Goal: Information Seeking & Learning: Find specific fact

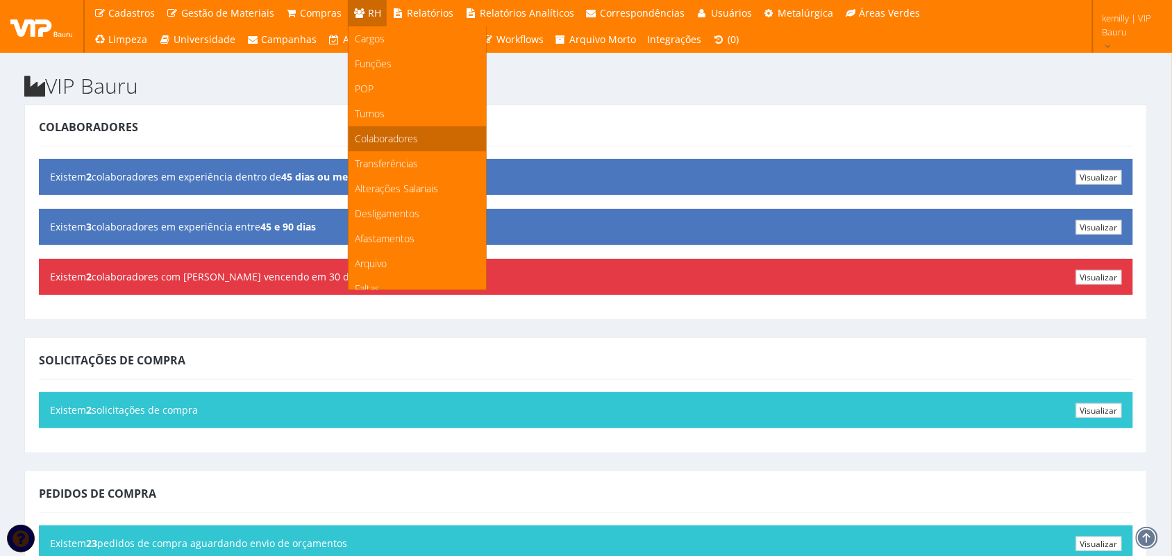
click at [379, 140] on span "Colaboradores" at bounding box center [387, 138] width 63 height 13
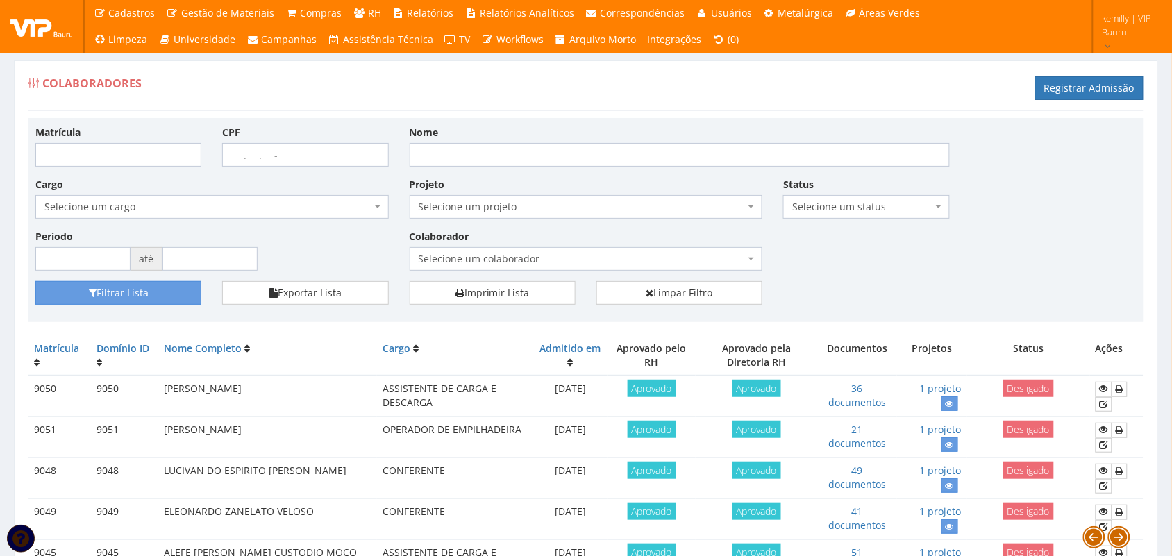
drag, startPoint x: 1155, startPoint y: 280, endPoint x: 1163, endPoint y: 308, distance: 29.0
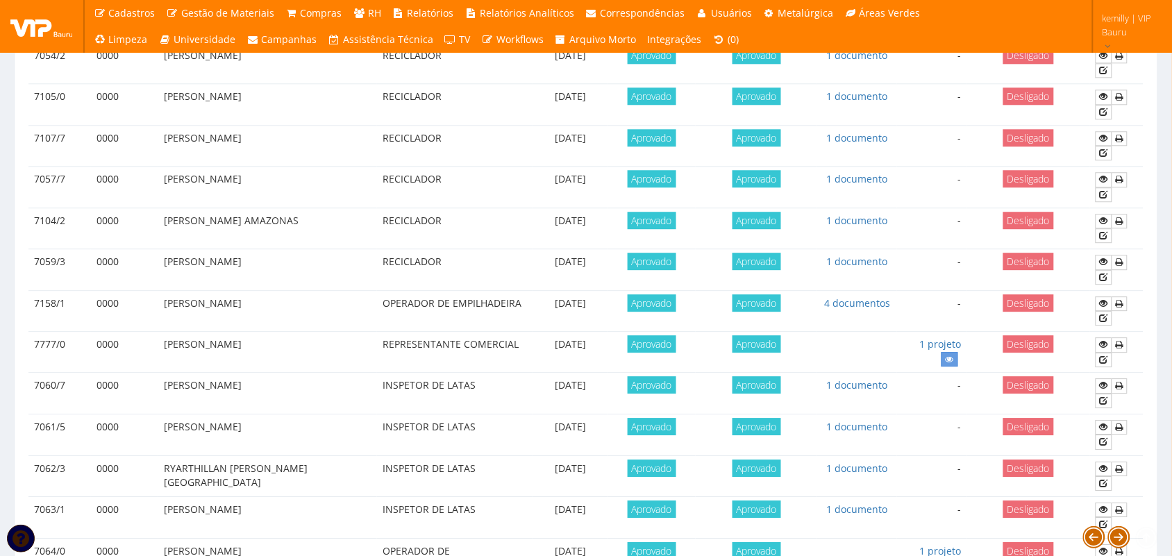
scroll to position [1193, 0]
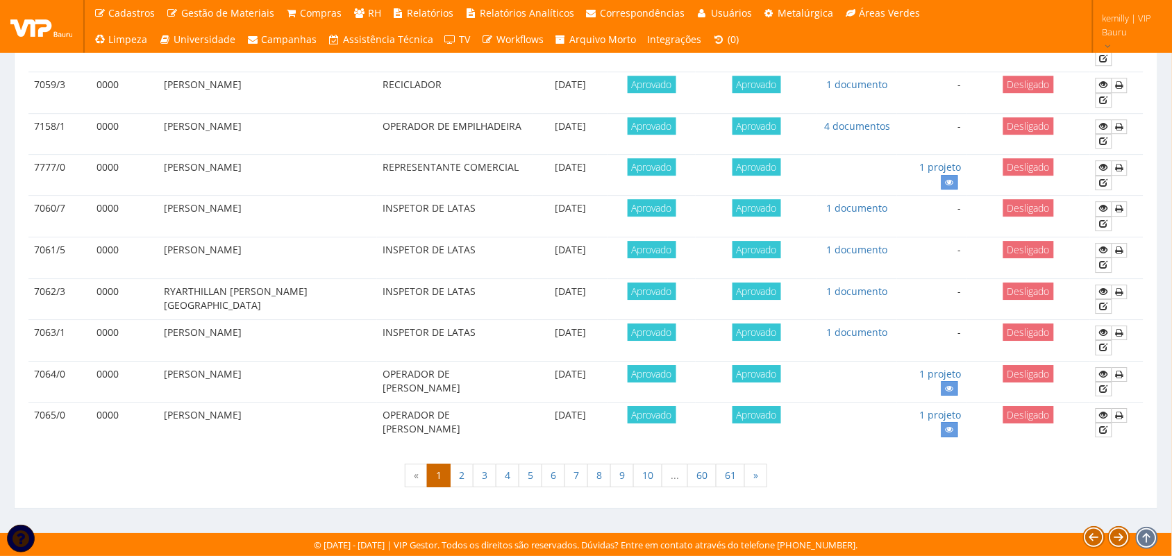
drag, startPoint x: 702, startPoint y: 498, endPoint x: 726, endPoint y: 410, distance: 91.5
drag, startPoint x: 19, startPoint y: 451, endPoint x: 18, endPoint y: 348, distance: 103.5
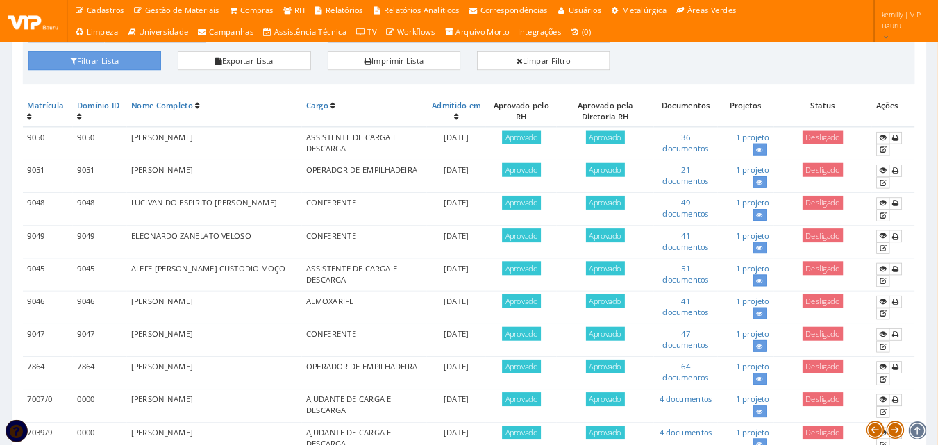
scroll to position [0, 0]
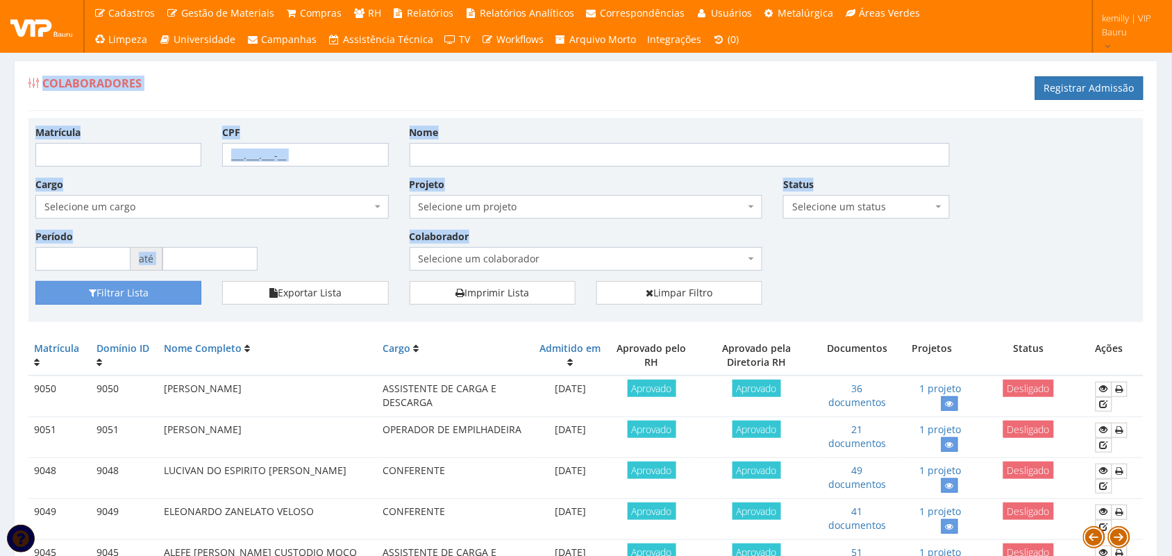
drag, startPoint x: 19, startPoint y: 67, endPoint x: 813, endPoint y: 279, distance: 821.0
click at [813, 276] on div "Matrícula CPF Nome Cargo Selecione um cargo G1225 D0029 - 4110-05 - AGENTE DE A…" at bounding box center [586, 203] width 1122 height 156
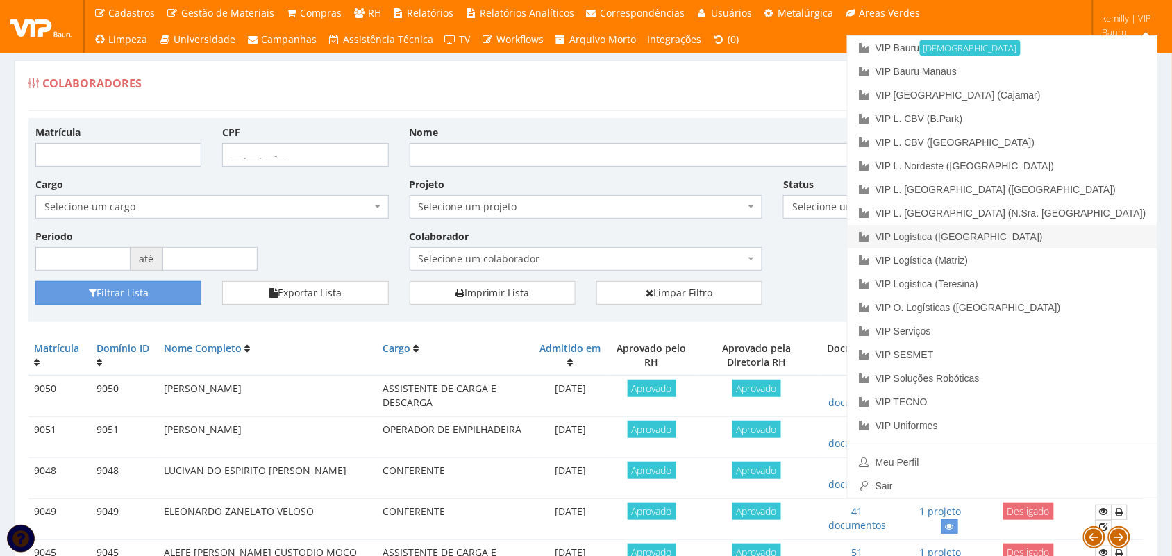
click at [1075, 237] on link "VIP Logística ([GEOGRAPHIC_DATA])" at bounding box center [1003, 237] width 310 height 24
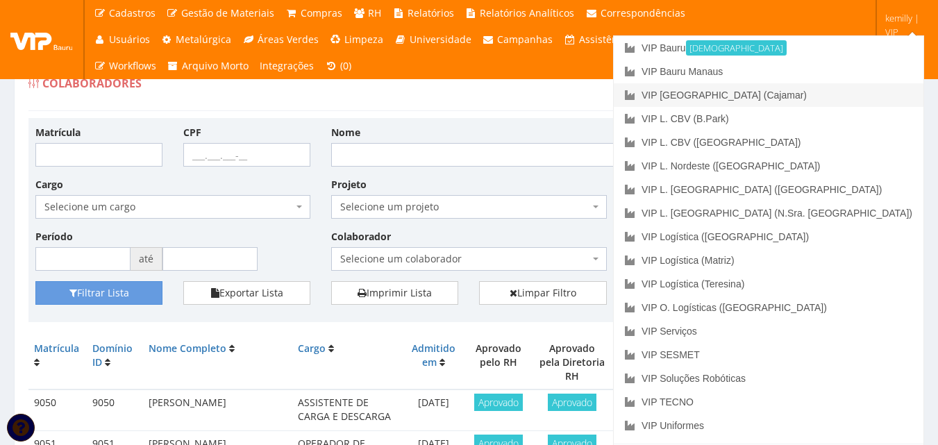
click at [838, 93] on link "VIP [GEOGRAPHIC_DATA] (Cajamar)" at bounding box center [769, 95] width 310 height 24
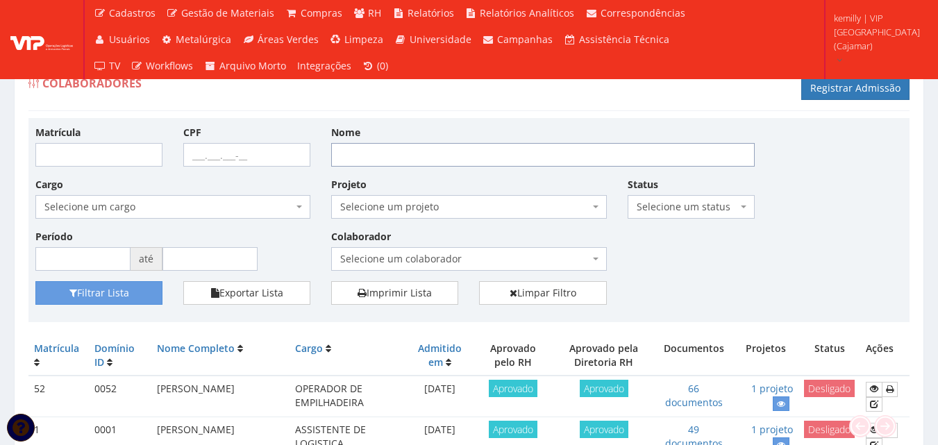
click at [411, 147] on input "Nome" at bounding box center [543, 155] width 424 height 24
type input "everton"
click at [35, 281] on button "Filtrar Lista" at bounding box center [98, 293] width 127 height 24
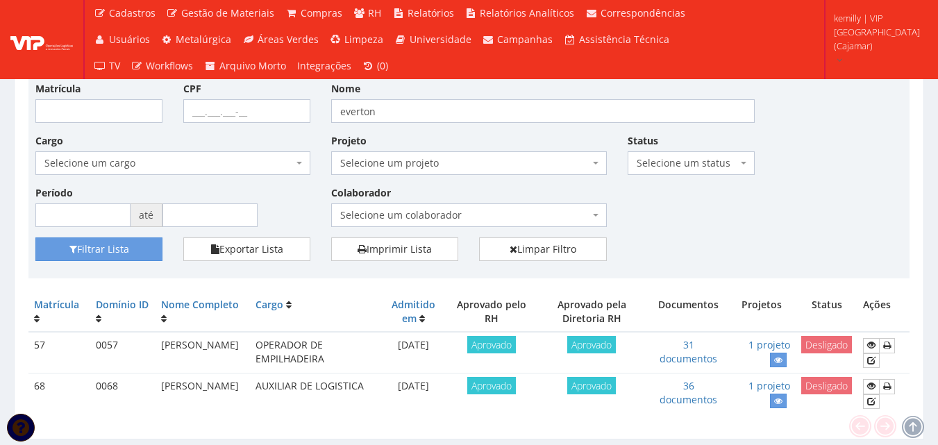
scroll to position [85, 0]
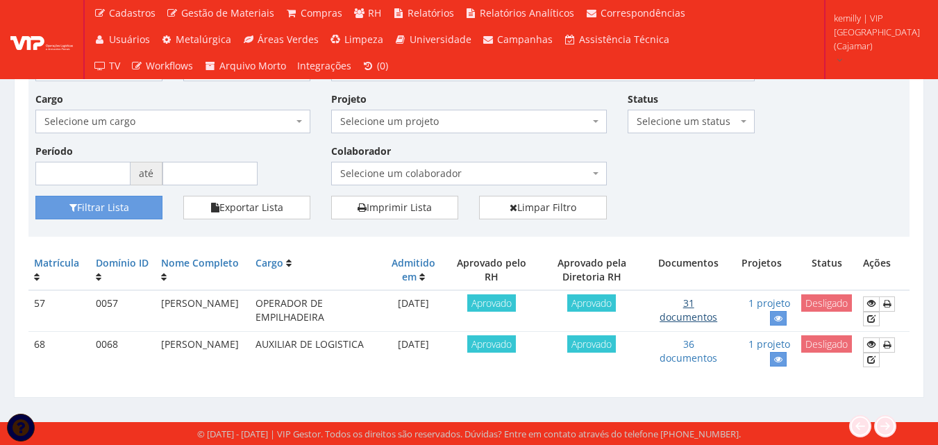
click at [697, 317] on link "31 documentos" at bounding box center [689, 310] width 58 height 27
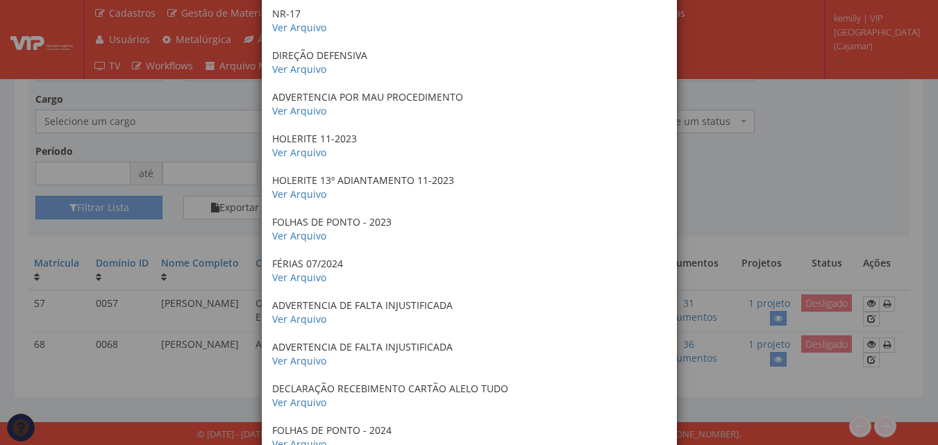
scroll to position [1029, 0]
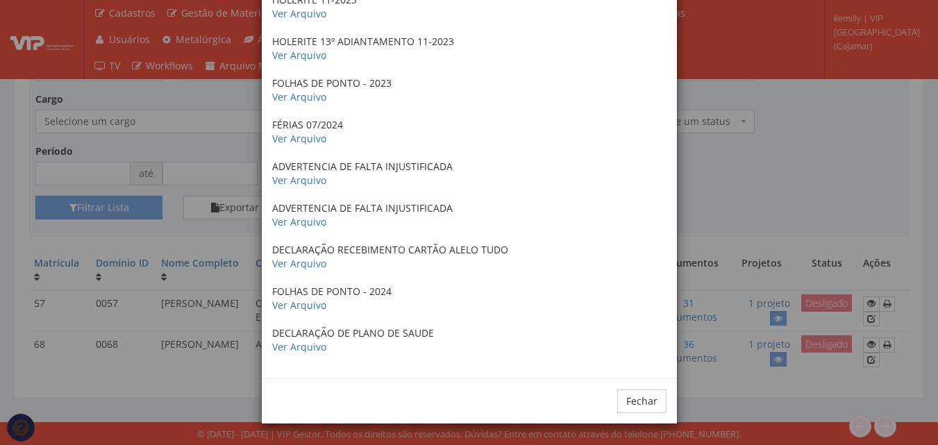
click at [738, 272] on div "× Documentos / Colaborador: 57 - EVERTON RODRIGO OLIVEIRA SALES CRACHA 2023 Ver…" at bounding box center [469, 222] width 938 height 445
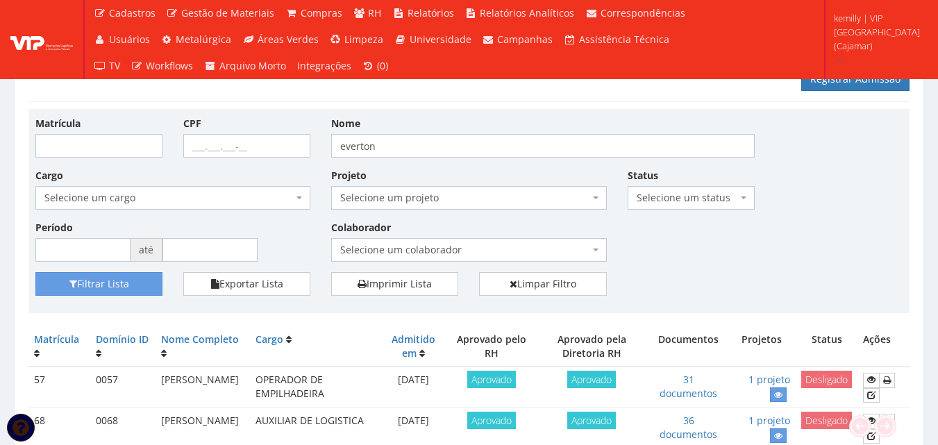
scroll to position [85, 0]
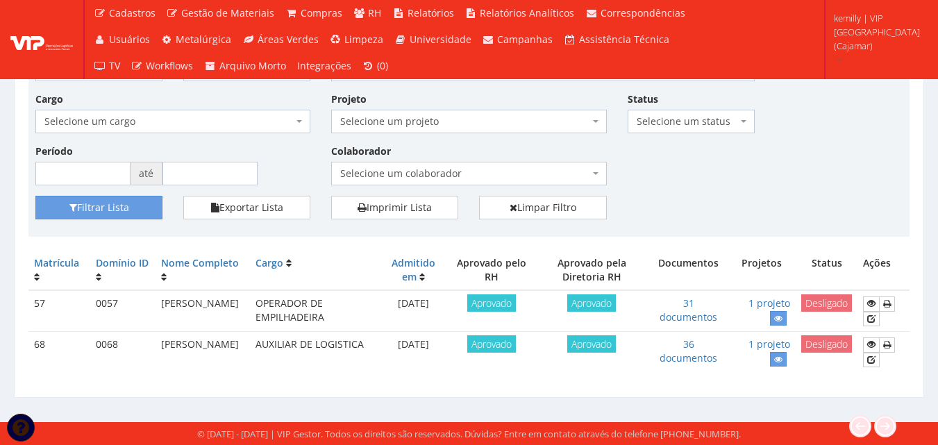
drag, startPoint x: 404, startPoint y: 340, endPoint x: 465, endPoint y: 349, distance: 61.0
click at [449, 349] on td "04/09/2023" at bounding box center [413, 352] width 72 height 41
click at [456, 422] on div "Colaboradores Registrar Admissão Matrícula CPF Nome everton Cargo Selecione um …" at bounding box center [469, 185] width 938 height 473
drag, startPoint x: 404, startPoint y: 296, endPoint x: 469, endPoint y: 370, distance: 98.4
click at [469, 370] on tbody "57 0057 EVERTON RODRIGO OLIVEIRA SALES OPERADOR DE EMPILHADEIRA 02/05/2023 Apro…" at bounding box center [468, 331] width 881 height 83
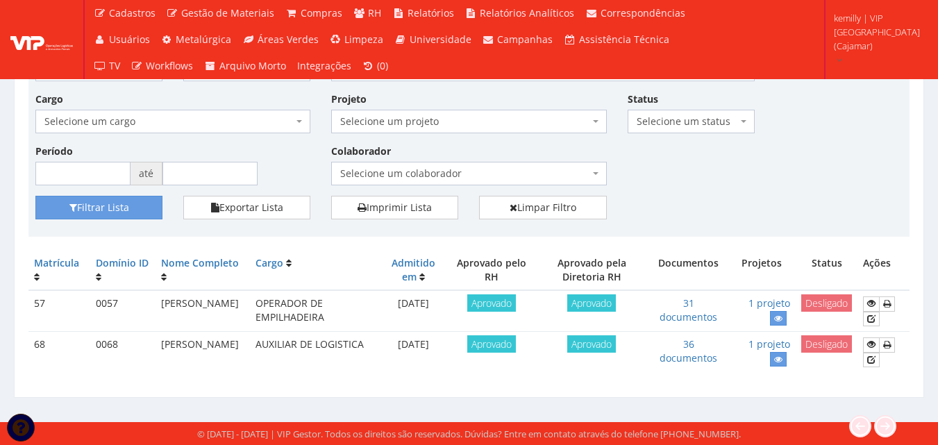
click at [347, 378] on div "Matrícula Domínio ID Nome Completo Cargo Admitido em Aprovado pelo RH Aprovado …" at bounding box center [468, 319] width 881 height 136
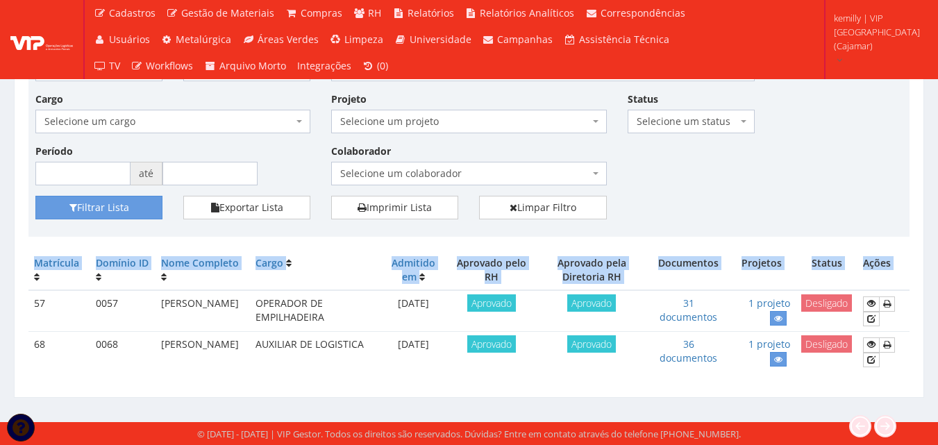
drag, startPoint x: 31, startPoint y: 299, endPoint x: 904, endPoint y: 365, distance: 876.2
click at [916, 363] on div "Colaboradores Registrar Admissão Matrícula CPF Nome everton Cargo Selecione um …" at bounding box center [469, 186] width 911 height 423
click at [757, 386] on div "Colaboradores Registrar Admissão Matrícula CPF Nome everton Cargo Selecione um …" at bounding box center [469, 186] width 911 height 423
click at [725, 338] on td "36 documentos" at bounding box center [688, 352] width 79 height 41
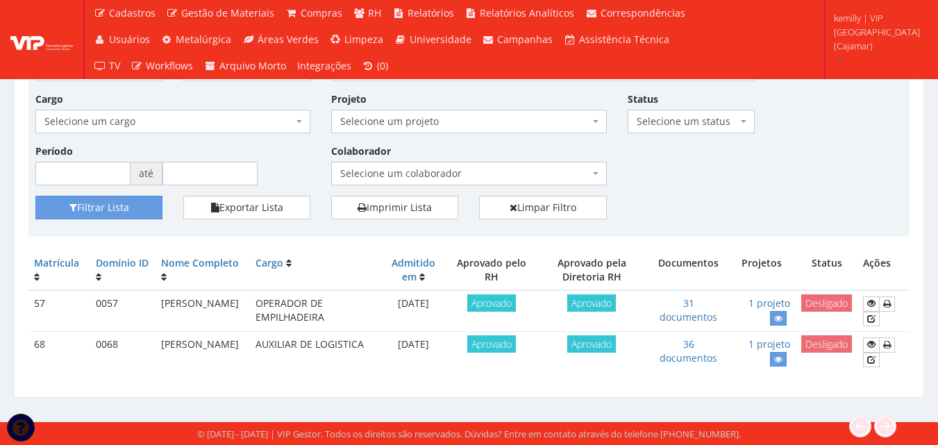
drag, startPoint x: 893, startPoint y: 370, endPoint x: 17, endPoint y: 258, distance: 883.0
click at [17, 258] on div "Colaboradores Registrar Admissão Matrícula CPF Nome everton Cargo Selecione um …" at bounding box center [469, 186] width 911 height 423
click at [710, 179] on div "Matrícula CPF Nome everton Cargo Selecione um cargo G1046 D0029 - 4110-05 - AGE…" at bounding box center [469, 118] width 888 height 156
drag, startPoint x: 24, startPoint y: 263, endPoint x: 877, endPoint y: 368, distance: 859.5
click at [877, 368] on div "Colaboradores Registrar Admissão Matrícula CPF Nome everton Cargo Selecione um …" at bounding box center [469, 186] width 911 height 423
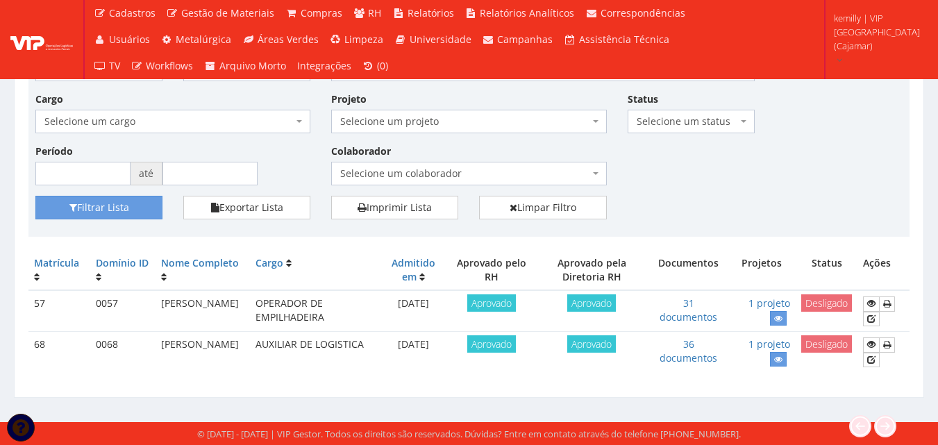
click at [796, 367] on td "1 projeto" at bounding box center [763, 352] width 68 height 41
drag, startPoint x: 910, startPoint y: 364, endPoint x: 33, endPoint y: 261, distance: 882.6
click at [33, 261] on div "Colaboradores Registrar Admissão Matrícula CPF Nome everton Cargo Selecione um …" at bounding box center [469, 186] width 911 height 423
click at [679, 194] on div "Matrícula CPF Nome everton Cargo Selecione um cargo G1046 D0029 - 4110-05 - AGE…" at bounding box center [469, 118] width 888 height 156
